Goal: Task Accomplishment & Management: Use online tool/utility

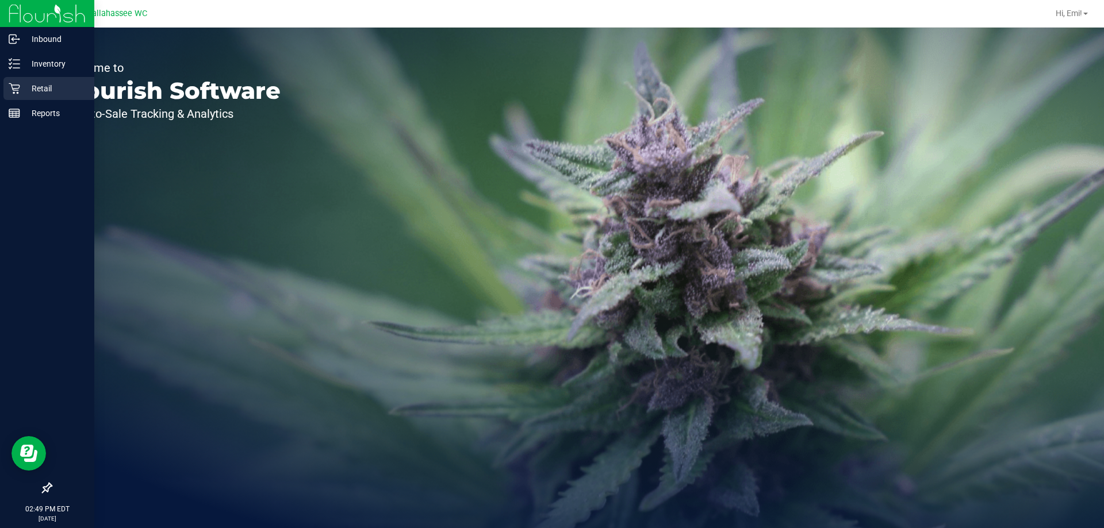
click at [28, 84] on p "Retail" at bounding box center [54, 89] width 69 height 14
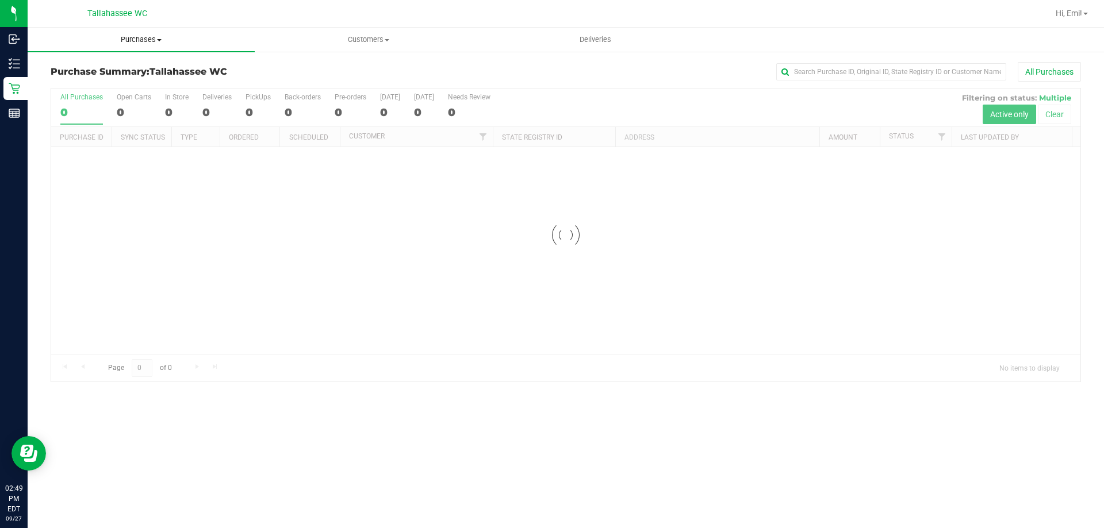
click at [152, 45] on uib-tab-heading "Purchases Summary of purchases Fulfillment All purchases" at bounding box center [141, 40] width 227 height 24
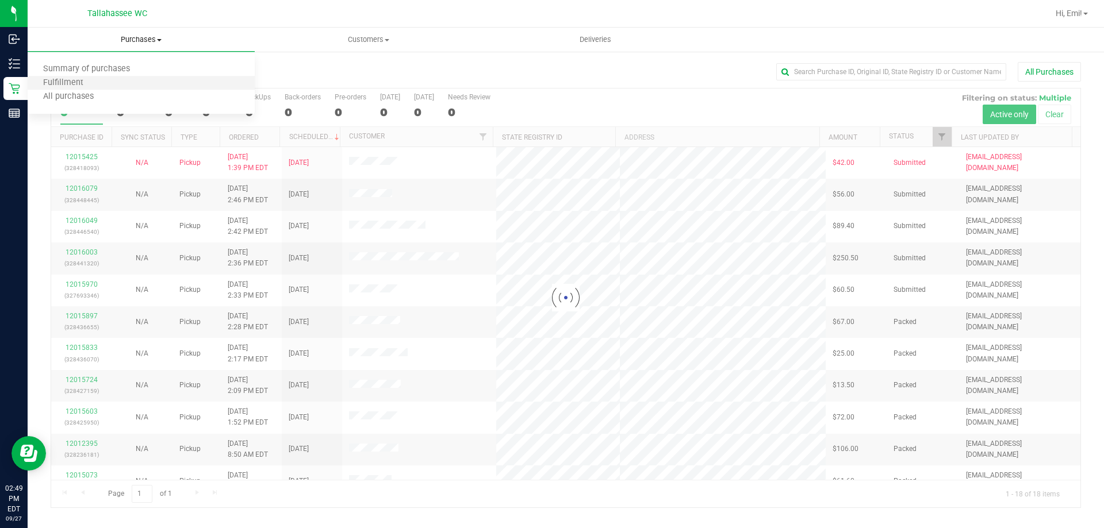
click at [147, 82] on li "Fulfillment" at bounding box center [141, 83] width 227 height 14
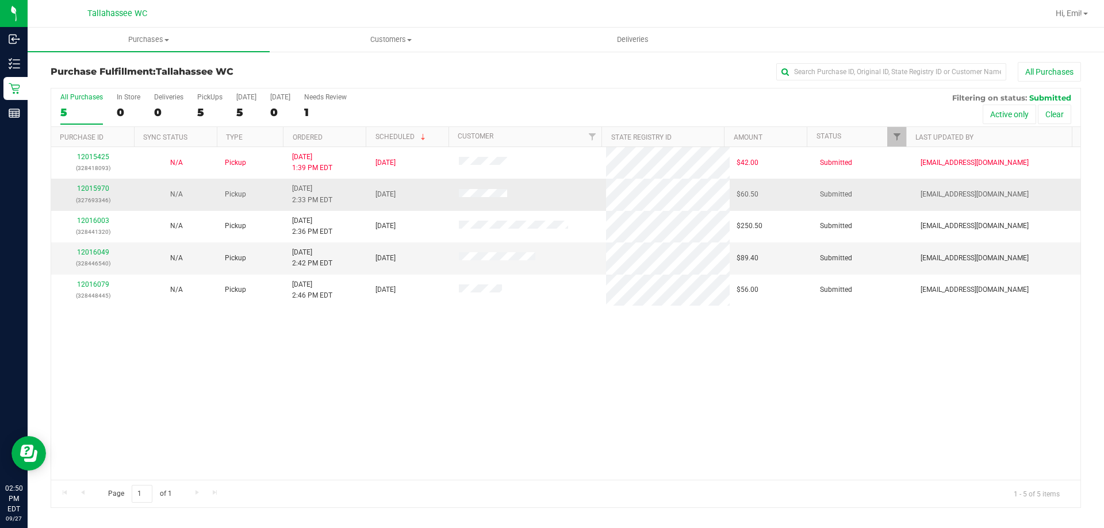
click at [96, 193] on div "12015970 (327693346)" at bounding box center [93, 194] width 70 height 22
click at [96, 186] on link "12015970" at bounding box center [93, 189] width 32 height 8
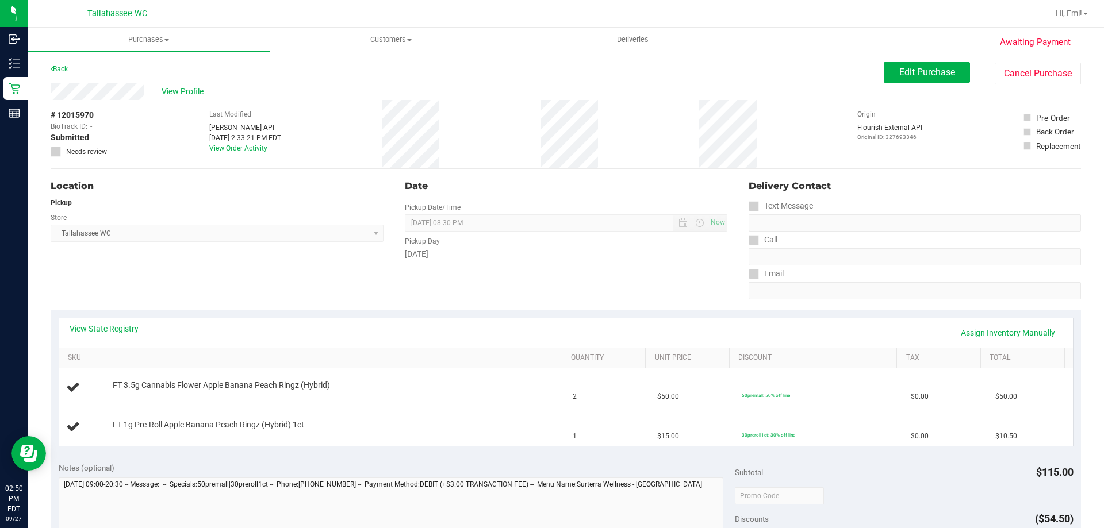
click at [84, 326] on link "View State Registry" at bounding box center [104, 328] width 69 height 11
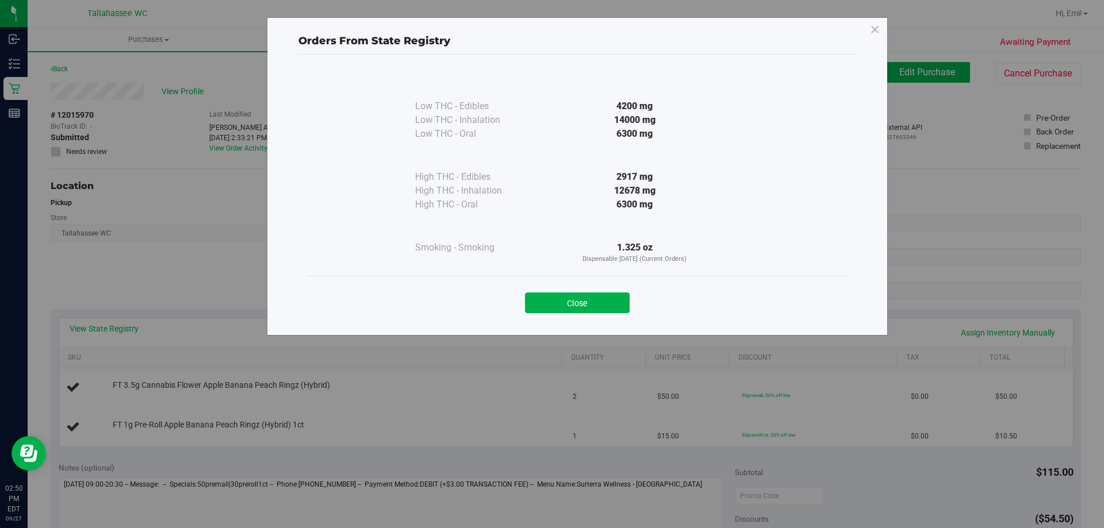
click at [586, 302] on button "Close" at bounding box center [577, 303] width 105 height 21
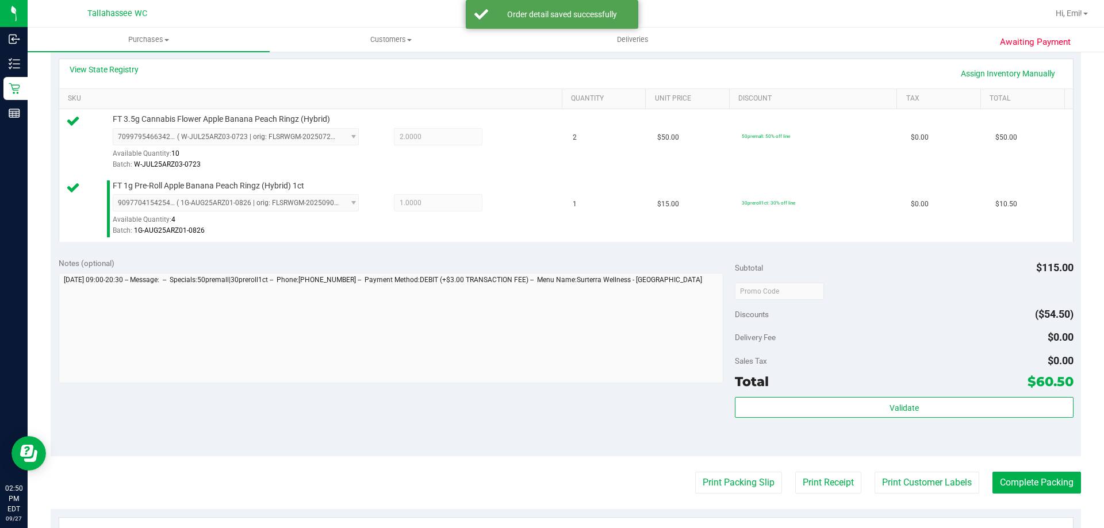
scroll to position [345, 0]
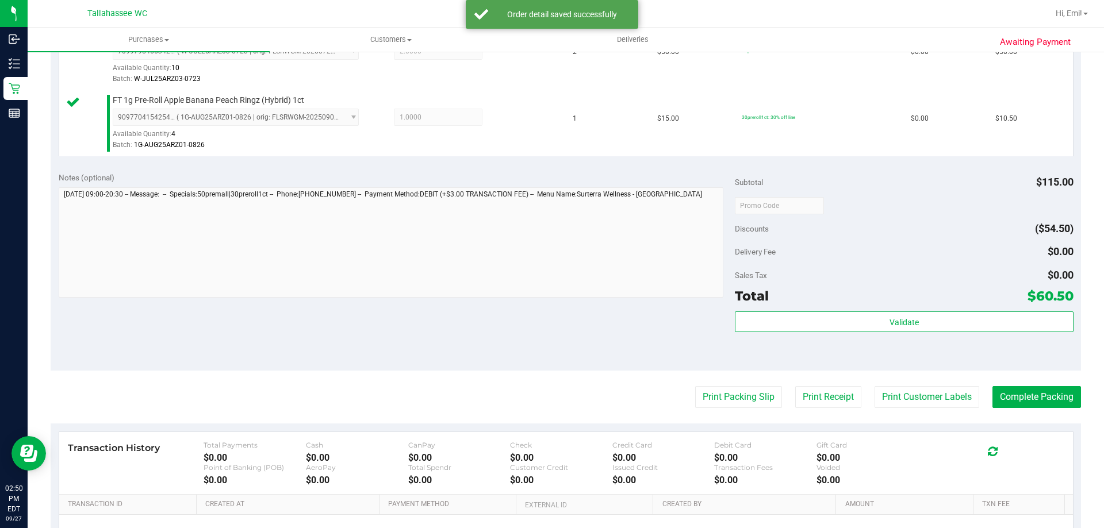
click at [805, 309] on div "Subtotal $115.00 Discounts ($54.50) Delivery Fee $0.00 Sales Tax $0.00 Total $6…" at bounding box center [904, 267] width 338 height 191
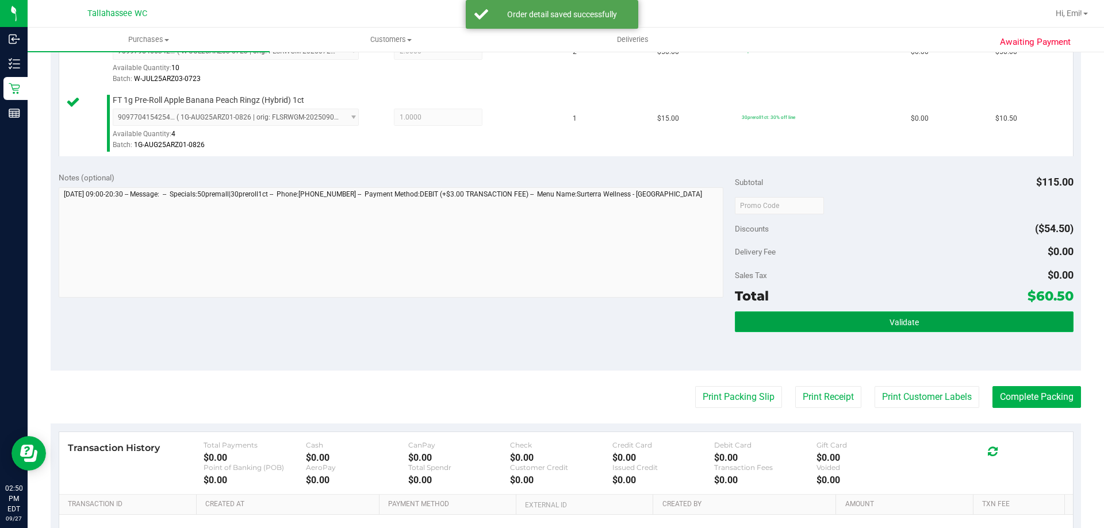
click at [796, 323] on button "Validate" at bounding box center [904, 322] width 338 height 21
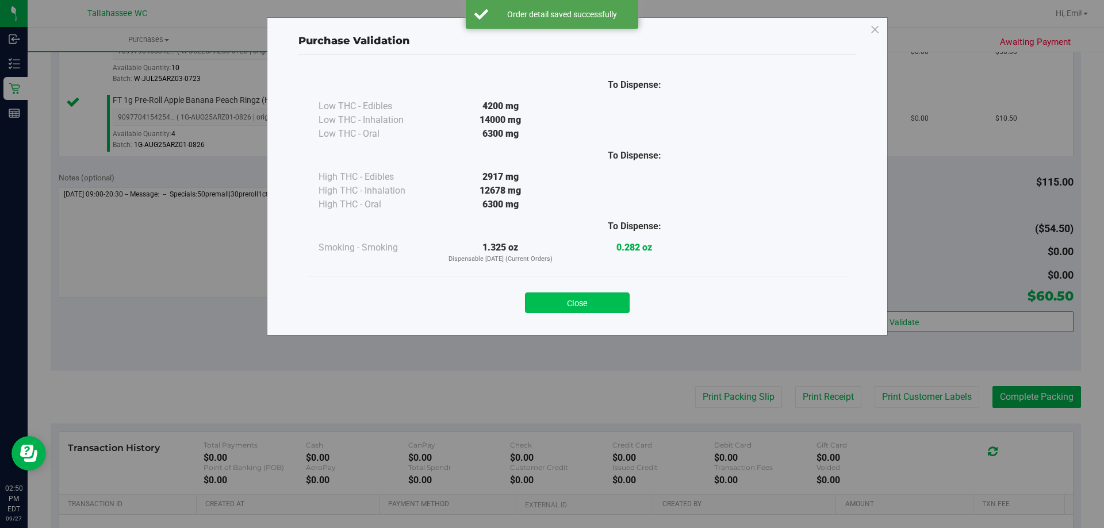
click at [580, 306] on button "Close" at bounding box center [577, 303] width 105 height 21
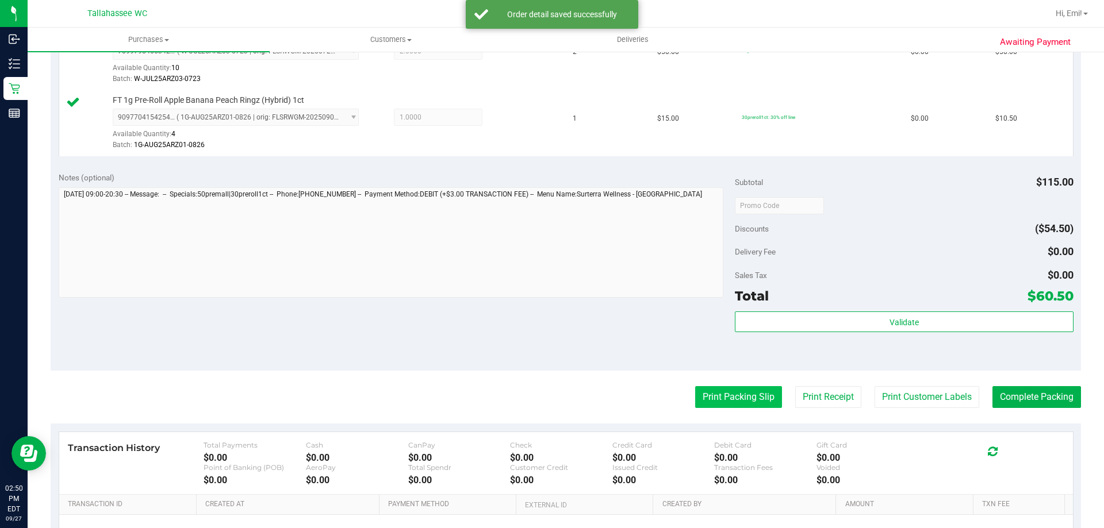
click at [745, 390] on button "Print Packing Slip" at bounding box center [738, 397] width 87 height 22
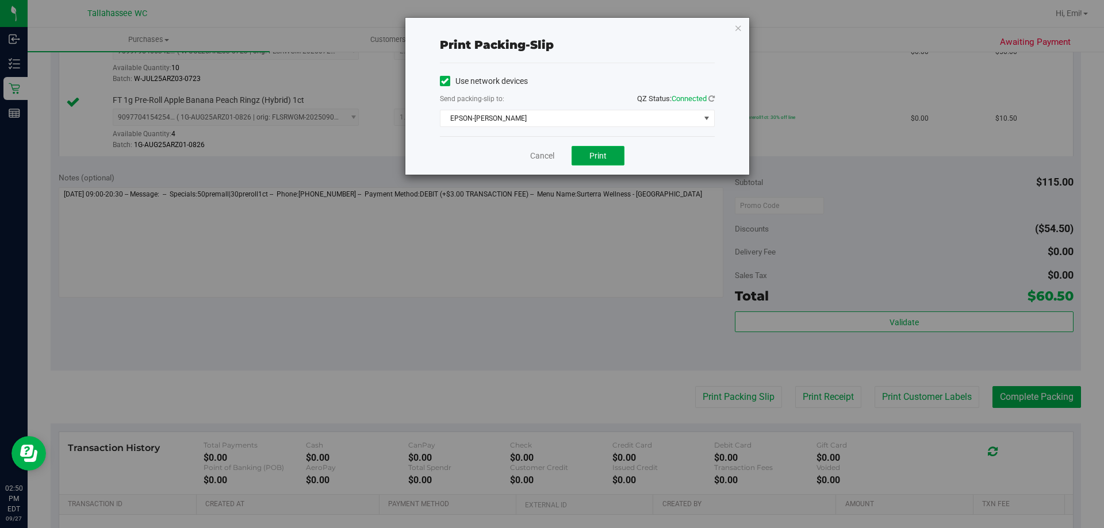
click at [595, 162] on button "Print" at bounding box center [598, 156] width 53 height 20
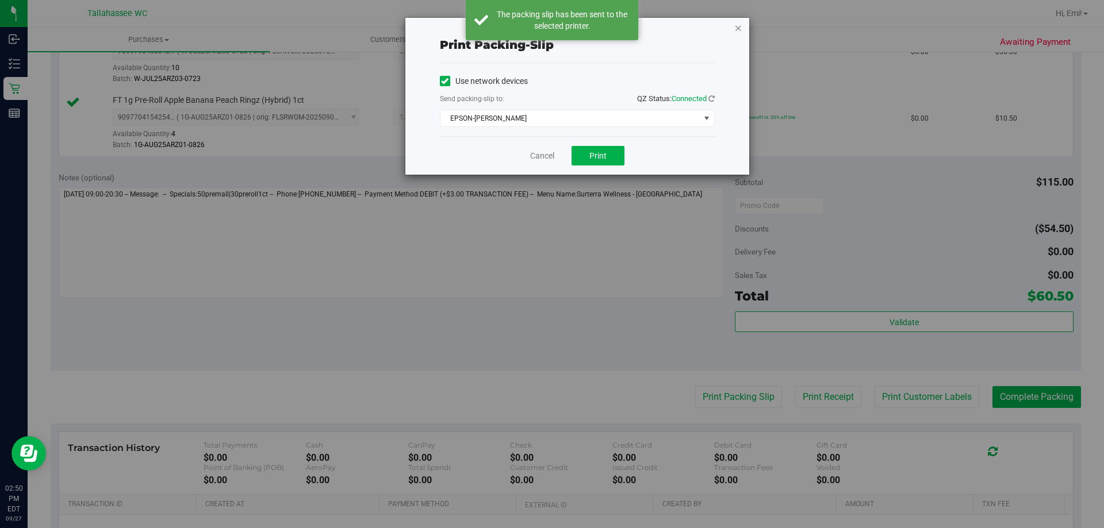
click at [735, 30] on icon "button" at bounding box center [738, 28] width 8 height 14
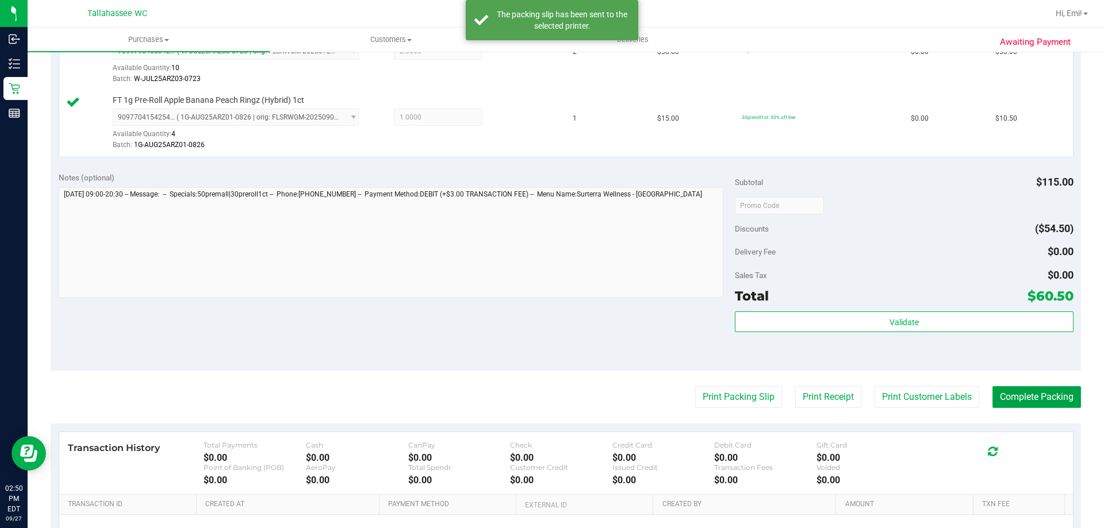
click at [1006, 392] on button "Complete Packing" at bounding box center [1036, 397] width 89 height 22
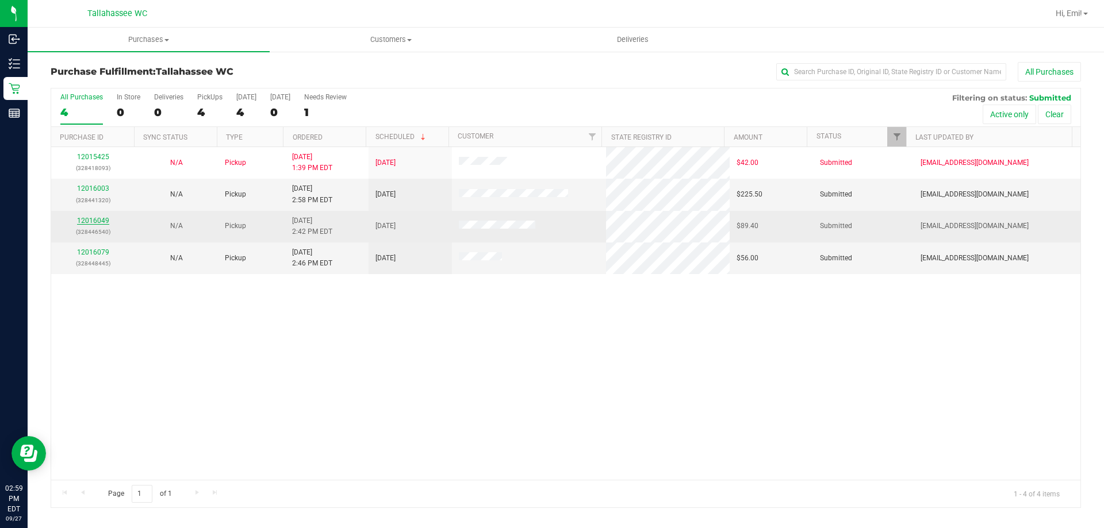
click at [94, 218] on link "12016049" at bounding box center [93, 221] width 32 height 8
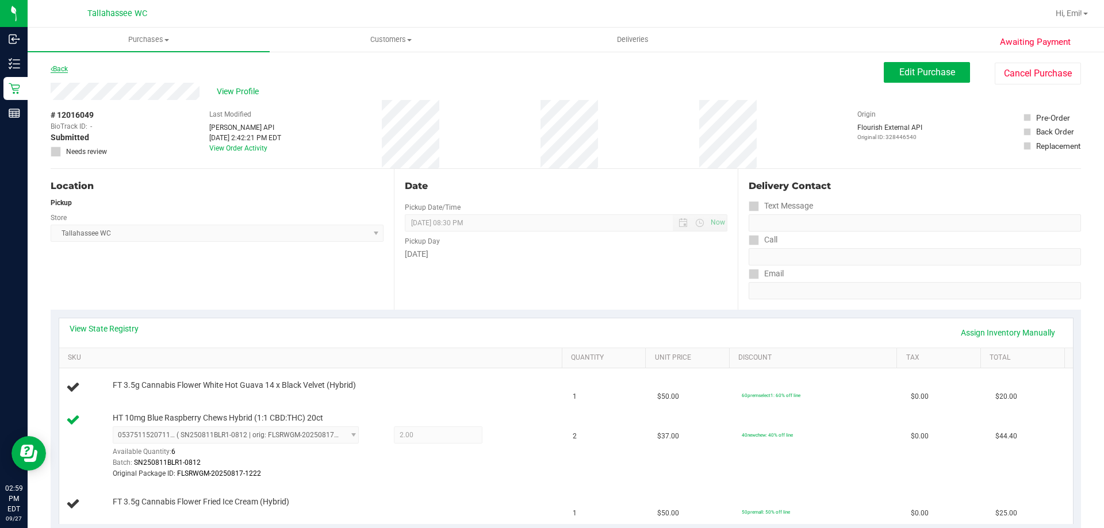
click at [63, 71] on link "Back" at bounding box center [59, 69] width 17 height 8
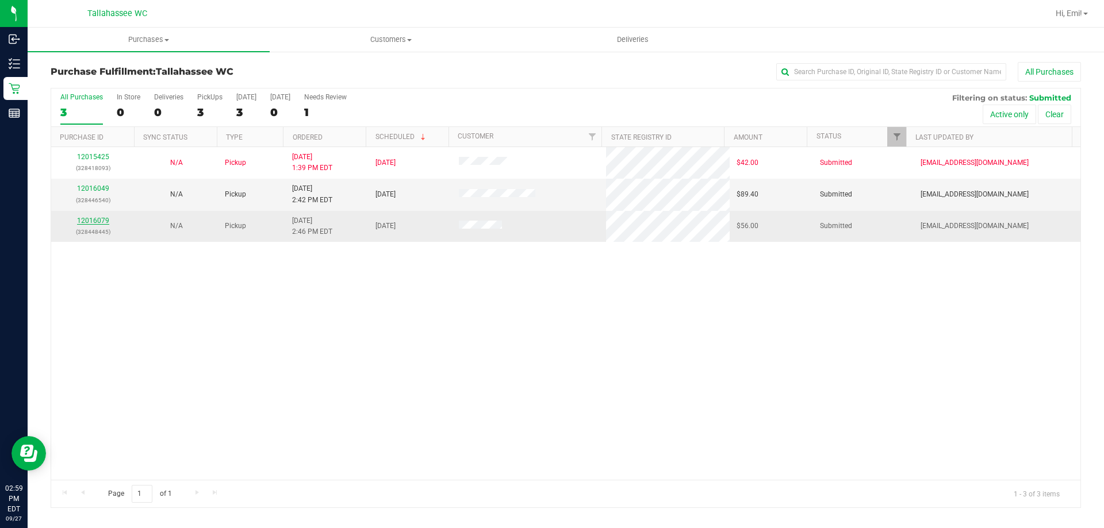
click at [89, 217] on link "12016079" at bounding box center [93, 221] width 32 height 8
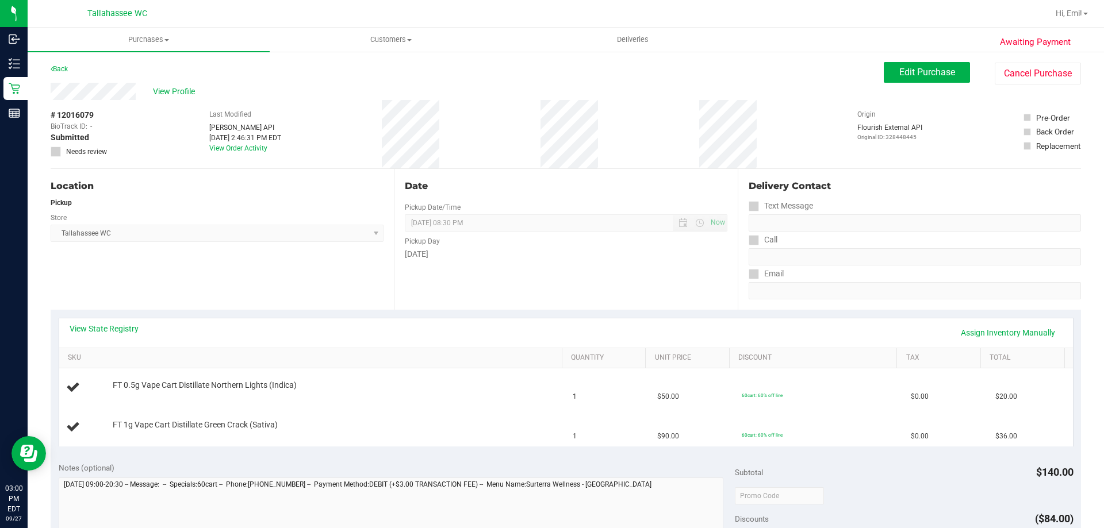
click at [139, 329] on div "View State Registry Assign Inventory Manually" at bounding box center [566, 333] width 993 height 20
click at [133, 328] on link "View State Registry" at bounding box center [104, 328] width 69 height 11
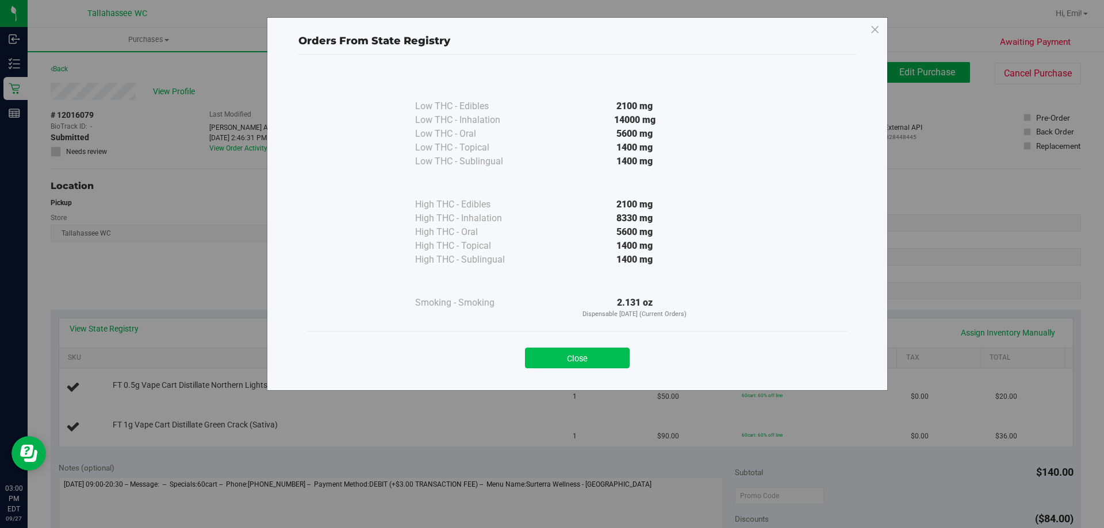
click at [543, 361] on button "Close" at bounding box center [577, 358] width 105 height 21
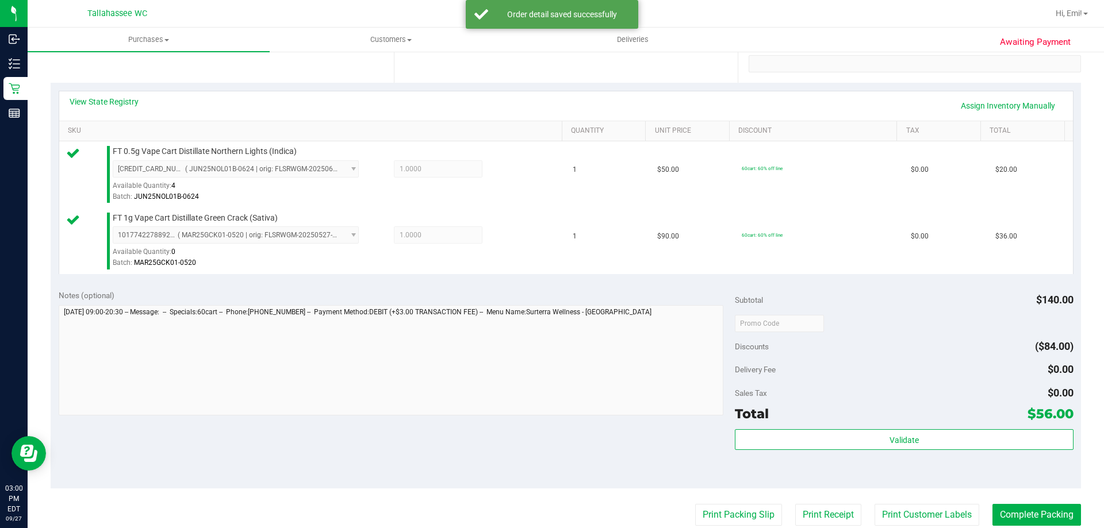
scroll to position [287, 0]
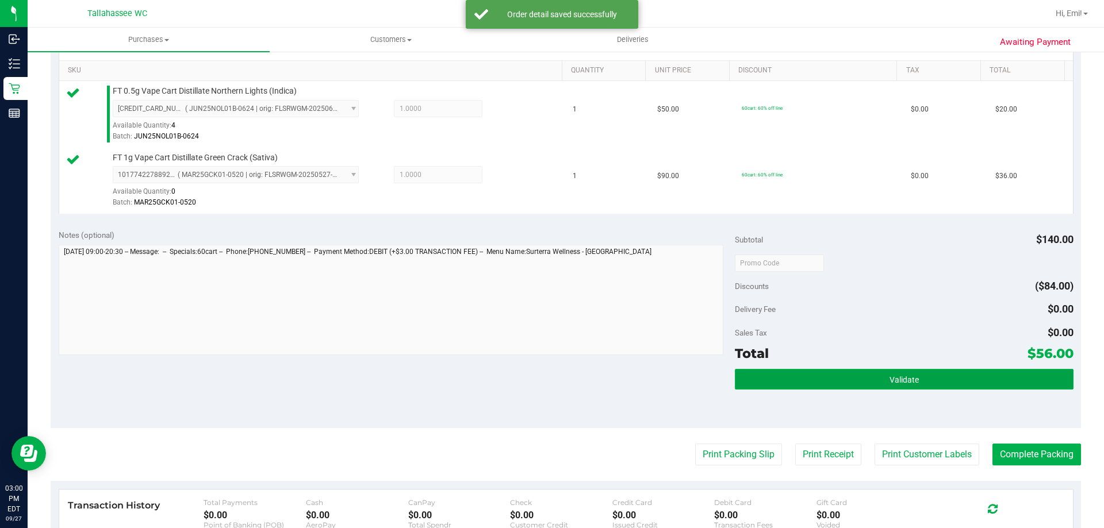
click at [759, 371] on button "Validate" at bounding box center [904, 379] width 338 height 21
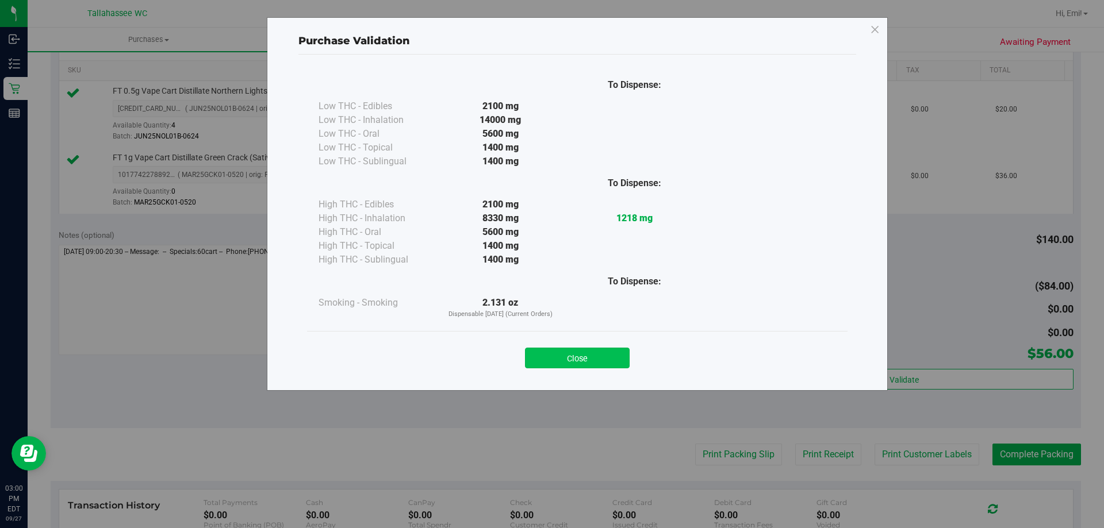
click at [571, 352] on button "Close" at bounding box center [577, 358] width 105 height 21
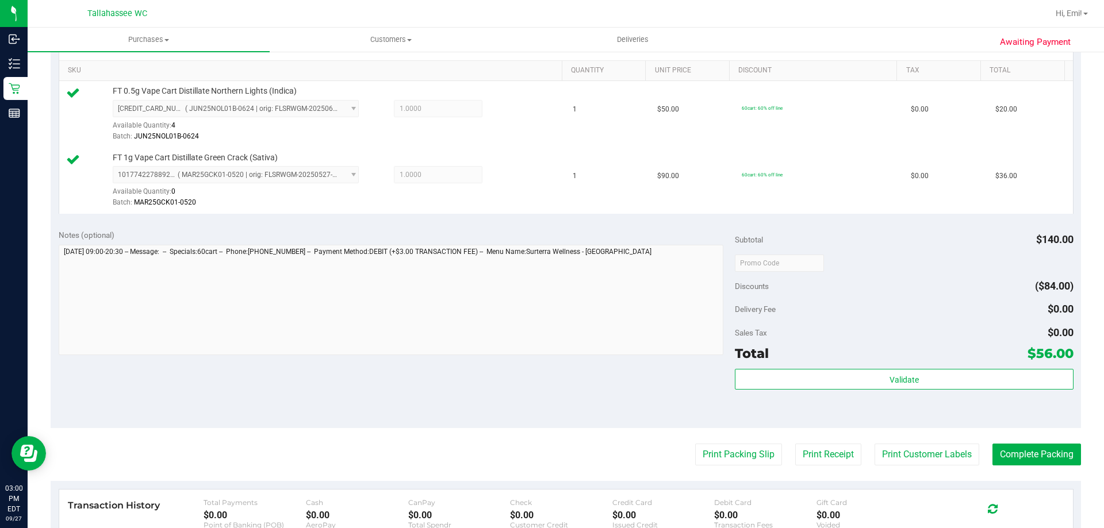
click at [705, 467] on purchase-details "Back Edit Purchase Cancel Purchase View Profile # 12016079 BioTrack ID: - Submi…" at bounding box center [566, 236] width 1030 height 922
click at [708, 458] on button "Print Packing Slip" at bounding box center [738, 455] width 87 height 22
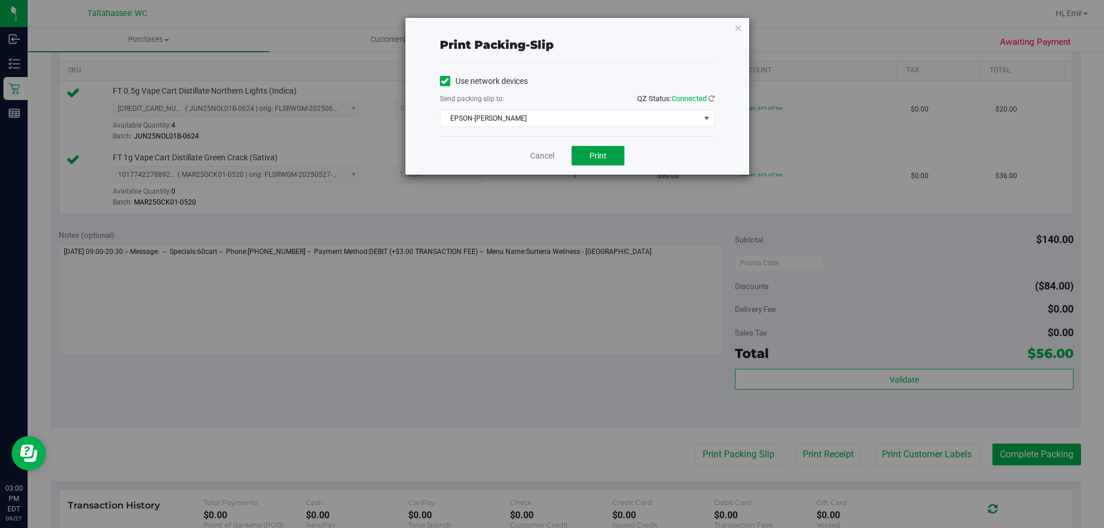
drag, startPoint x: 598, startPoint y: 149, endPoint x: 613, endPoint y: 145, distance: 15.5
click at [597, 149] on button "Print" at bounding box center [598, 156] width 53 height 20
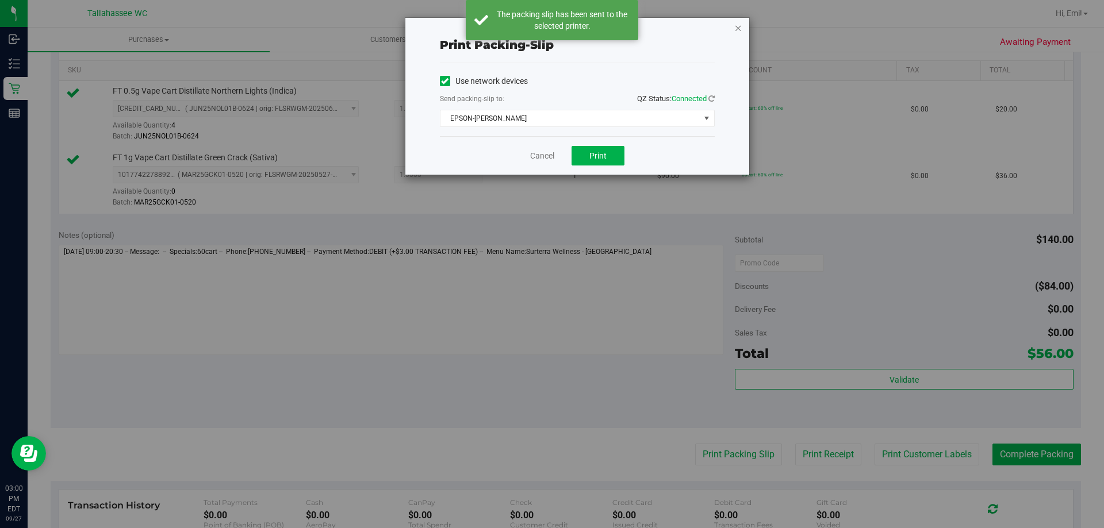
click at [740, 27] on icon "button" at bounding box center [738, 28] width 8 height 14
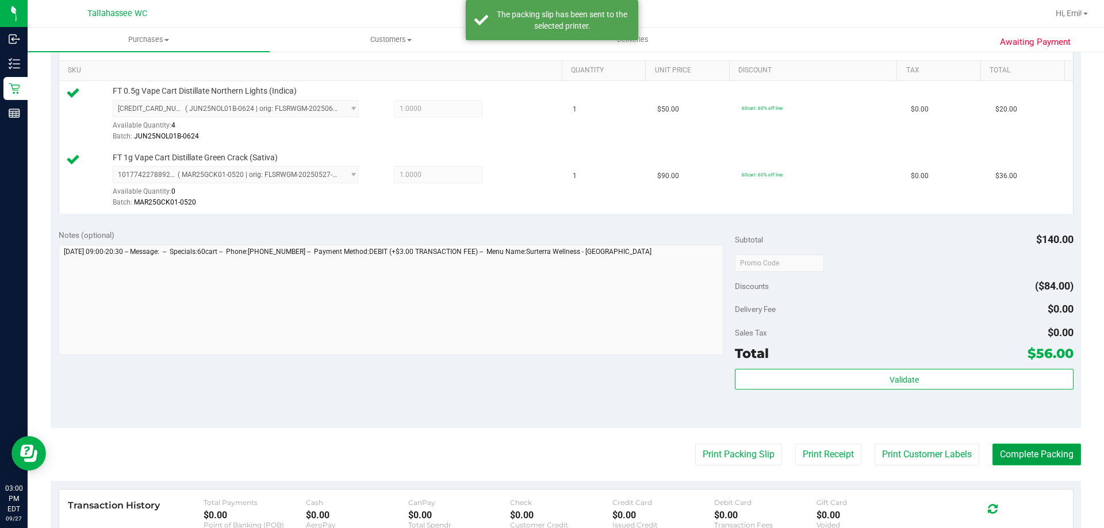
click at [998, 449] on button "Complete Packing" at bounding box center [1036, 455] width 89 height 22
